Goal: Connect with others: Connect with others

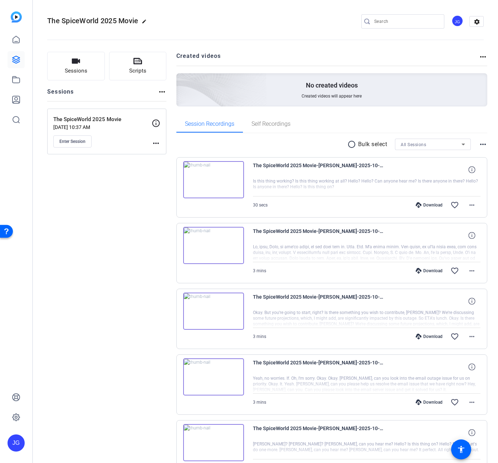
scroll to position [72, 0]
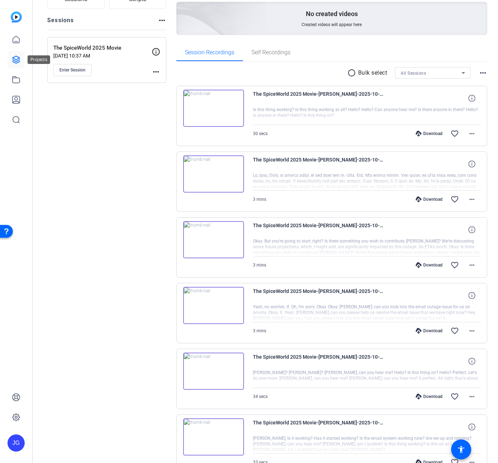
click at [15, 58] on icon at bounding box center [16, 59] width 9 height 9
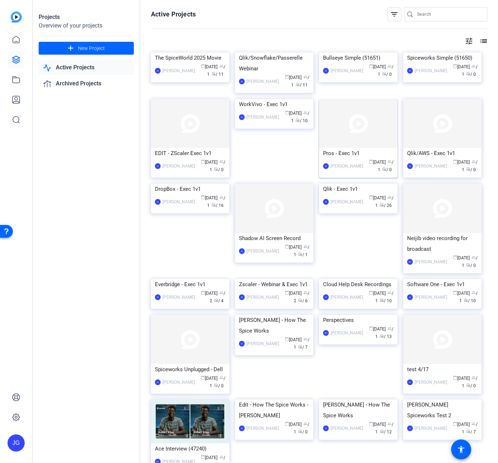
click at [359, 148] on img at bounding box center [358, 123] width 78 height 49
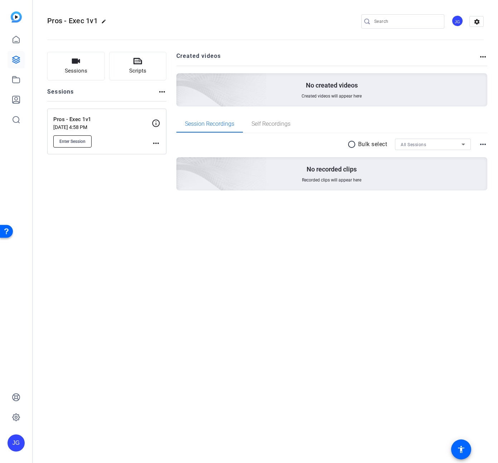
click at [80, 143] on span "Enter Session" at bounding box center [72, 142] width 26 height 6
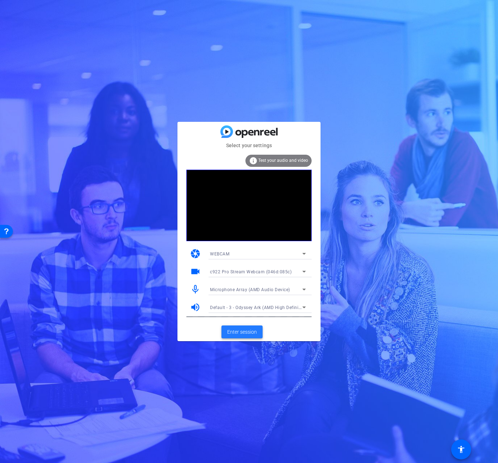
click at [252, 331] on span "Enter session" at bounding box center [242, 333] width 30 height 8
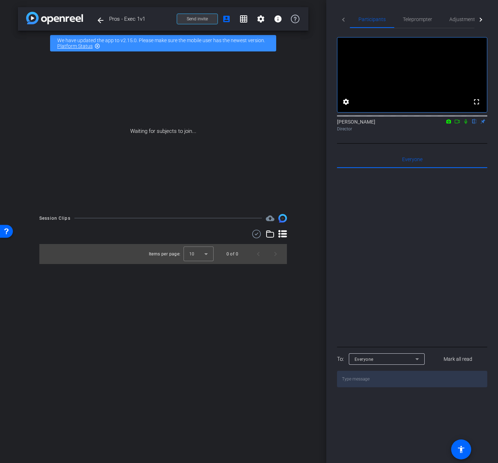
click at [205, 21] on span "Send invite" at bounding box center [197, 19] width 21 height 6
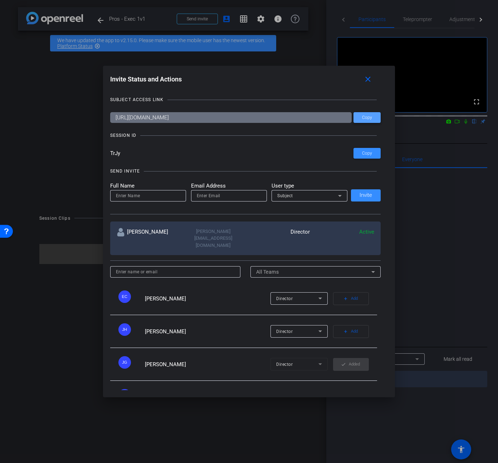
click at [359, 121] on span at bounding box center [366, 117] width 27 height 17
